Goal: Information Seeking & Learning: Learn about a topic

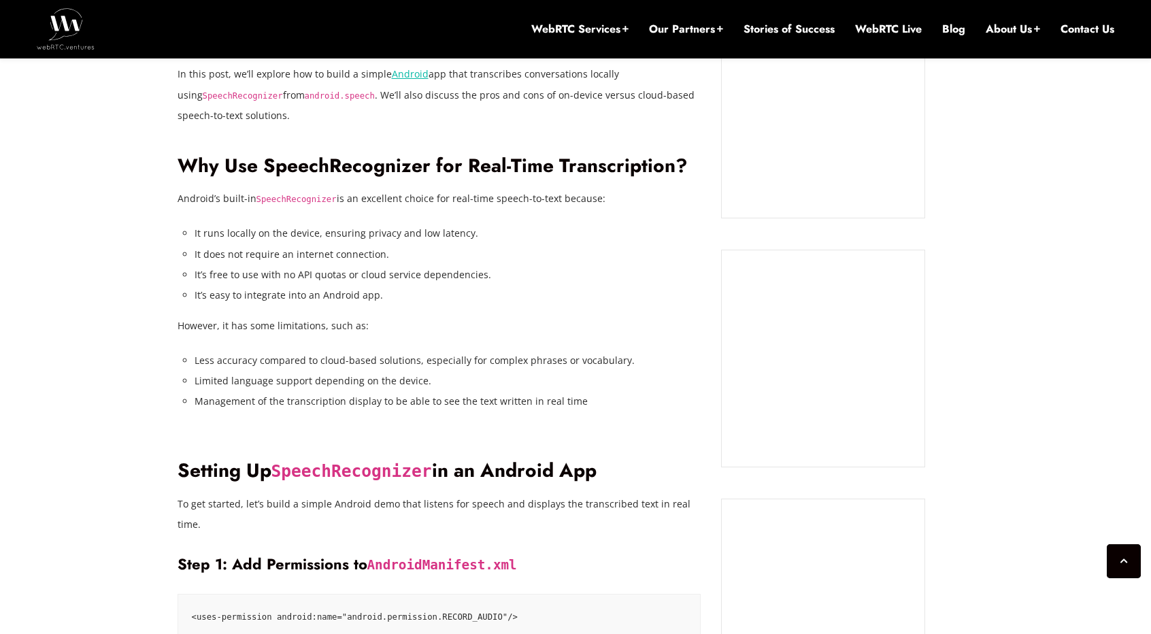
scroll to position [1034, 0]
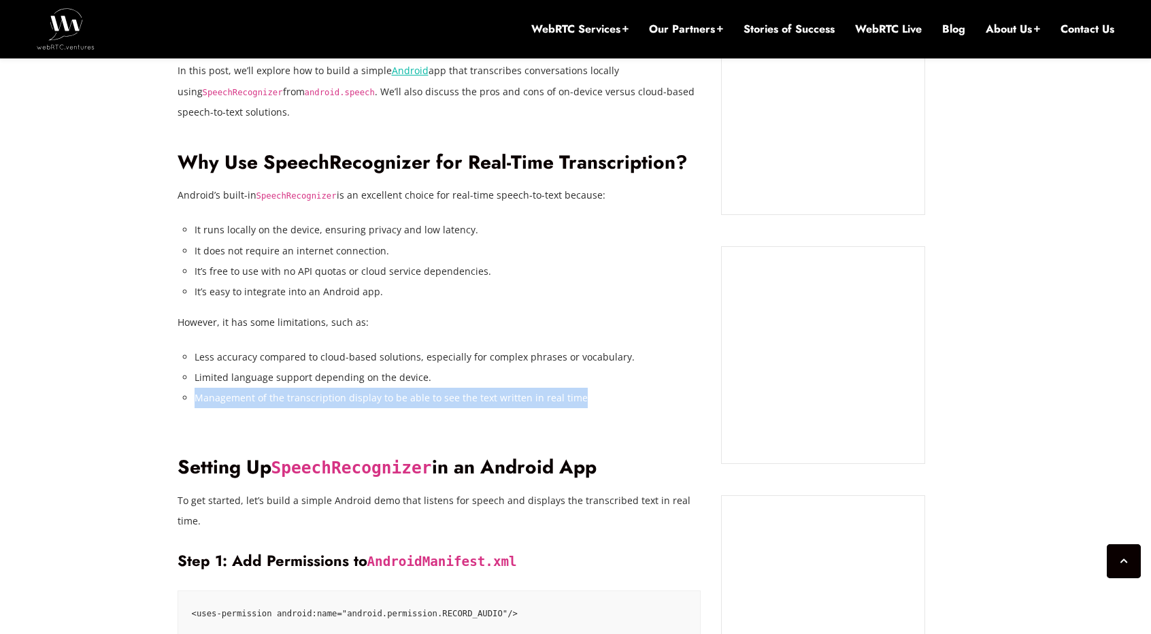
drag, startPoint x: 195, startPoint y: 375, endPoint x: 581, endPoint y: 383, distance: 387.1
click at [581, 388] on li "Management of the transcription display to be able to see the text written in r…" at bounding box center [448, 398] width 507 height 20
copy li "Management of the transcription display to be able to see the text written in r…"
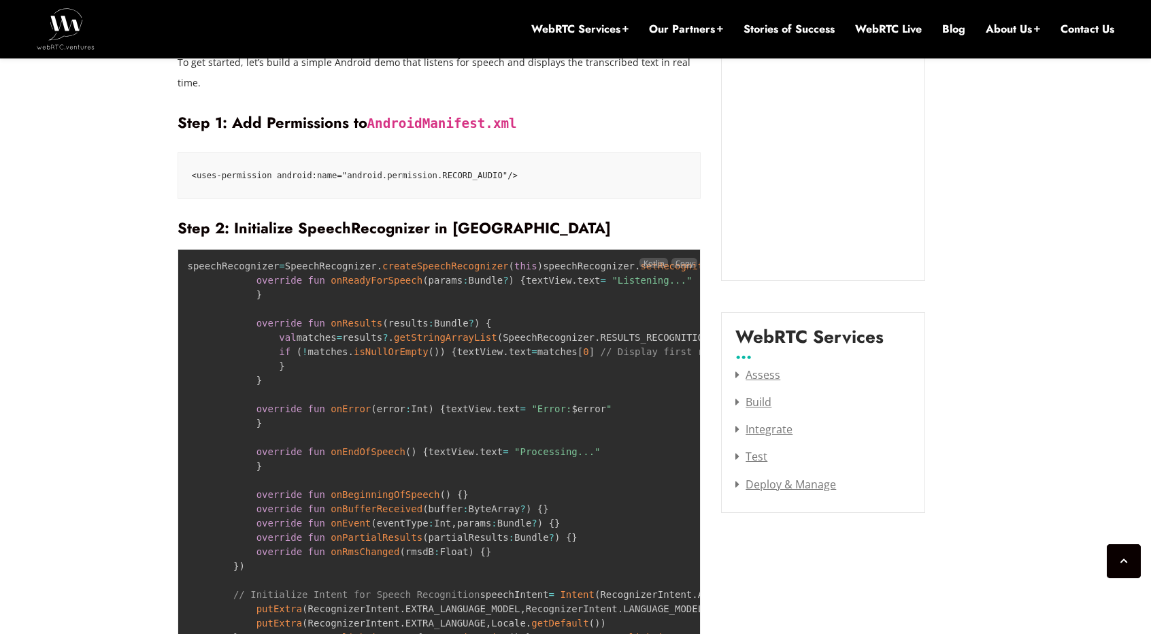
scroll to position [1510, 0]
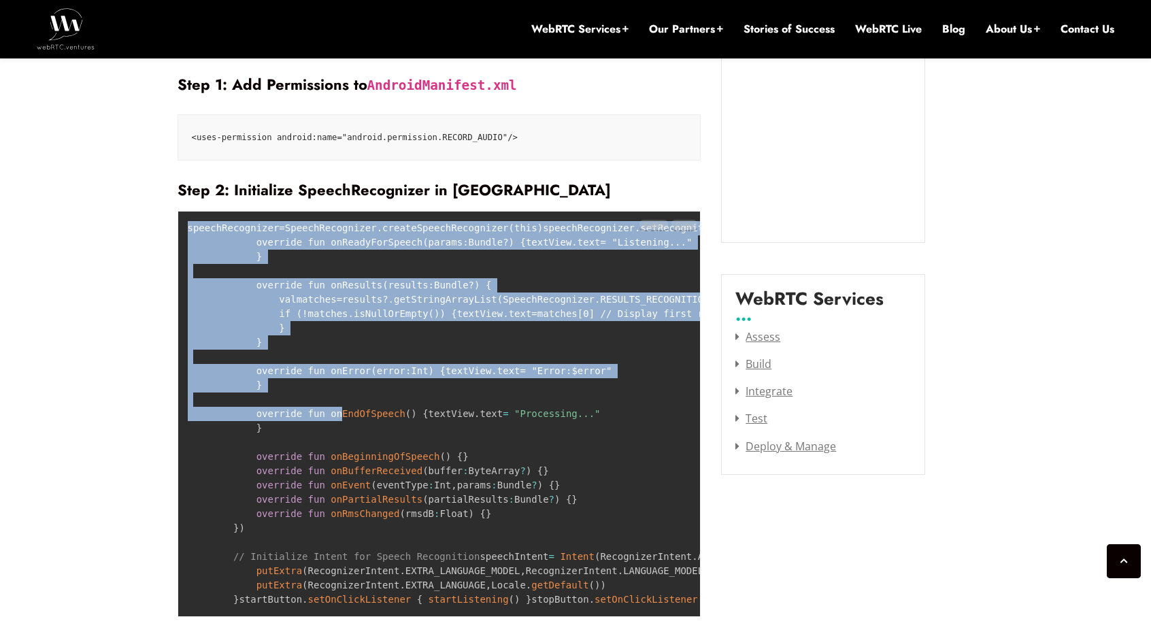
drag, startPoint x: 189, startPoint y: 182, endPoint x: 326, endPoint y: 428, distance: 281.3
click at [326, 428] on code "speechRecognizer = SpeechRecognizer . createSpeechRecognizer ( this ) speechRec…" at bounding box center [560, 413] width 745 height 382
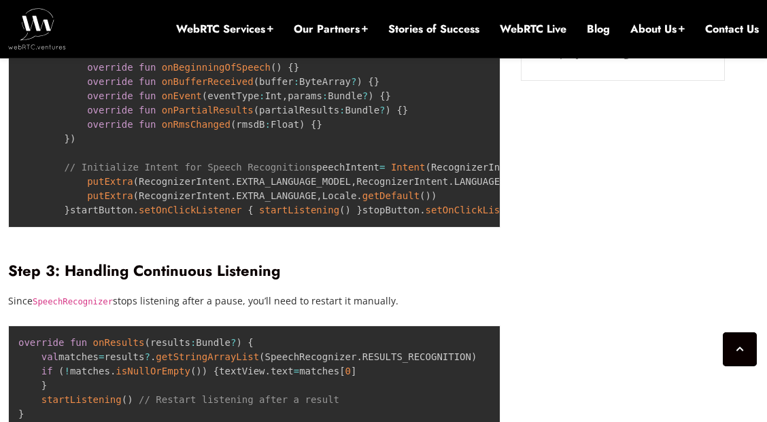
scroll to position [1940, 0]
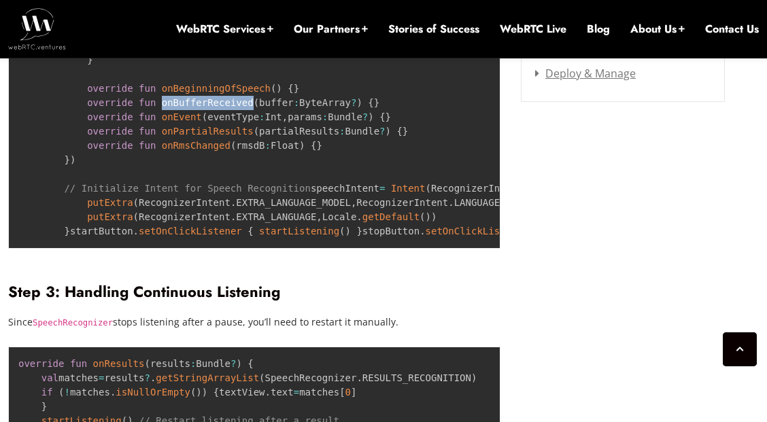
drag, startPoint x: 151, startPoint y: 173, endPoint x: 231, endPoint y: 178, distance: 79.7
click at [231, 108] on span "onBufferReceived" at bounding box center [208, 102] width 92 height 11
copy span "onBufferReceived"
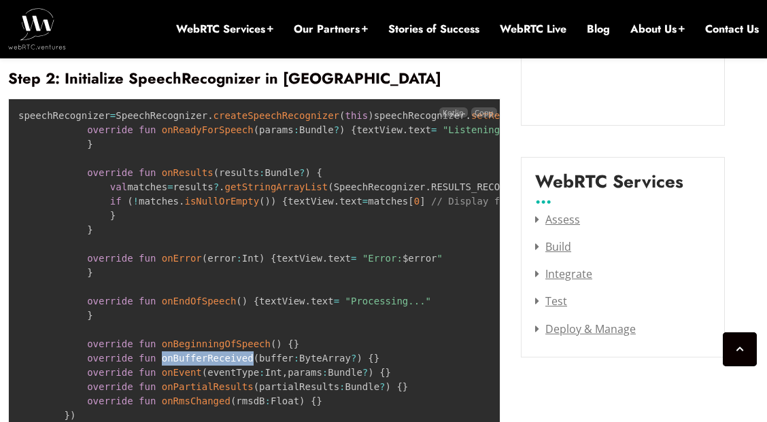
scroll to position [1668, 0]
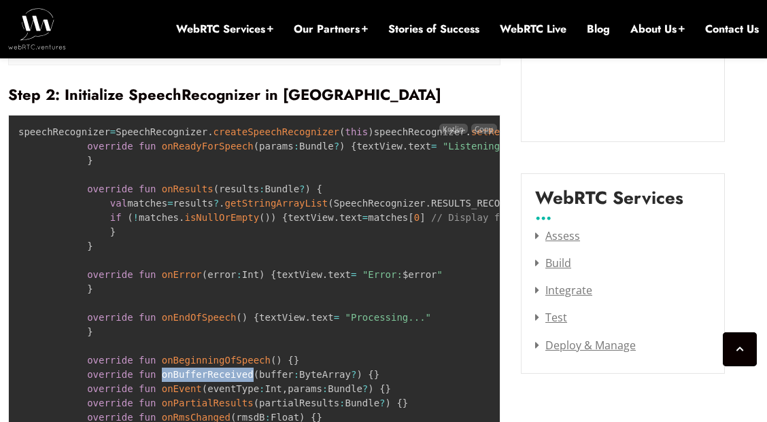
drag, startPoint x: 318, startPoint y: 146, endPoint x: 416, endPoint y: 148, distance: 97.3
click at [416, 148] on code "speechRecognizer = SpeechRecognizer . createSpeechRecognizer ( this ) speechRec…" at bounding box center [390, 317] width 745 height 382
copy code "RecognitionListener"
click at [106, 267] on pre "speechRecognizer = SpeechRecognizer . createSpeechRecognizer ( this ) speechRec…" at bounding box center [254, 318] width 492 height 406
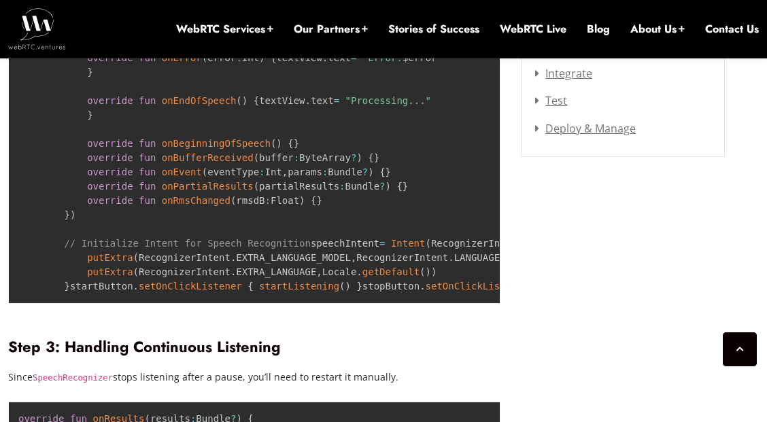
scroll to position [1895, 0]
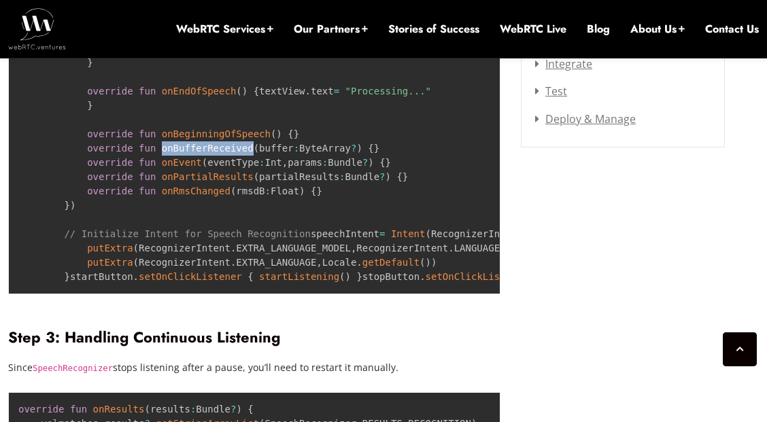
drag, startPoint x: 149, startPoint y: 218, endPoint x: 233, endPoint y: 219, distance: 83.7
click at [233, 219] on code "speechRecognizer = SpeechRecognizer . createSpeechRecognizer ( this ) speechRec…" at bounding box center [390, 91] width 745 height 382
copy span "onBufferReceived"
